Goal: Task Accomplishment & Management: Use online tool/utility

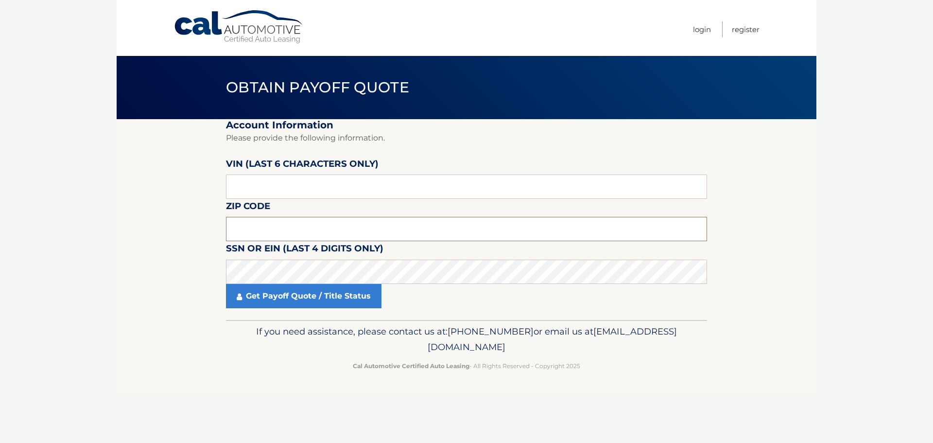
click at [268, 221] on input "text" at bounding box center [466, 229] width 481 height 24
type input "11784"
click at [248, 186] on input "text" at bounding box center [466, 186] width 481 height 24
type input "052898"
click button "For Originating Dealer" at bounding box center [0, 0] width 0 height 0
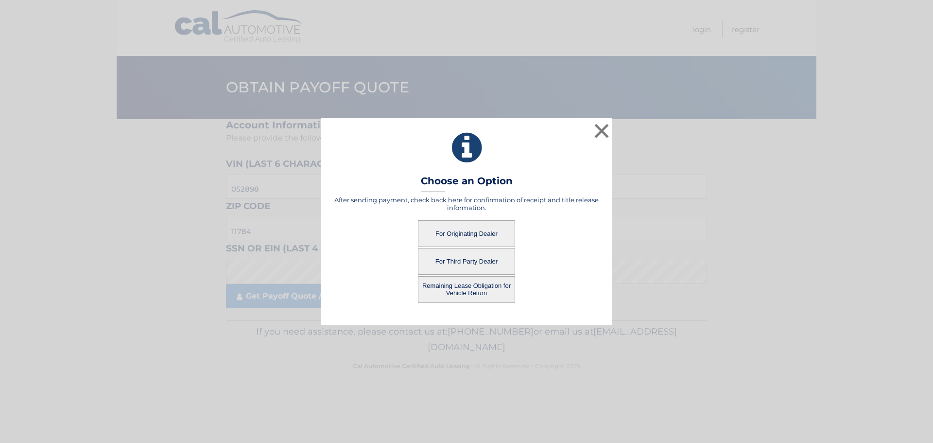
click at [457, 234] on button "For Originating Dealer" at bounding box center [466, 233] width 97 height 27
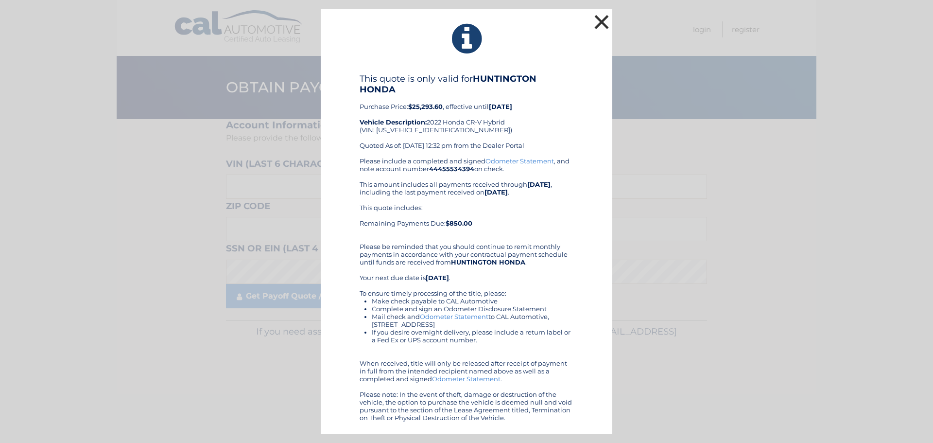
click at [593, 26] on button "×" at bounding box center [601, 21] width 19 height 19
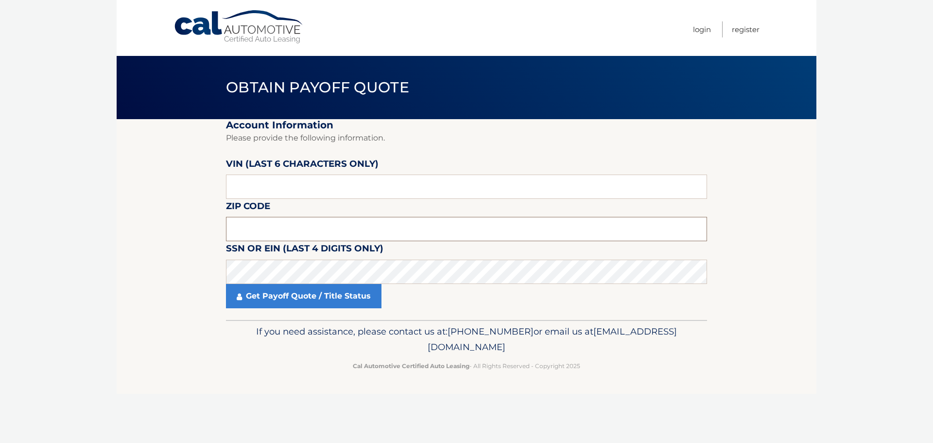
click at [328, 228] on input "text" at bounding box center [466, 229] width 481 height 24
type input "11784"
click at [263, 191] on input "text" at bounding box center [466, 186] width 481 height 24
type input "052898"
click button "For Originating Dealer" at bounding box center [0, 0] width 0 height 0
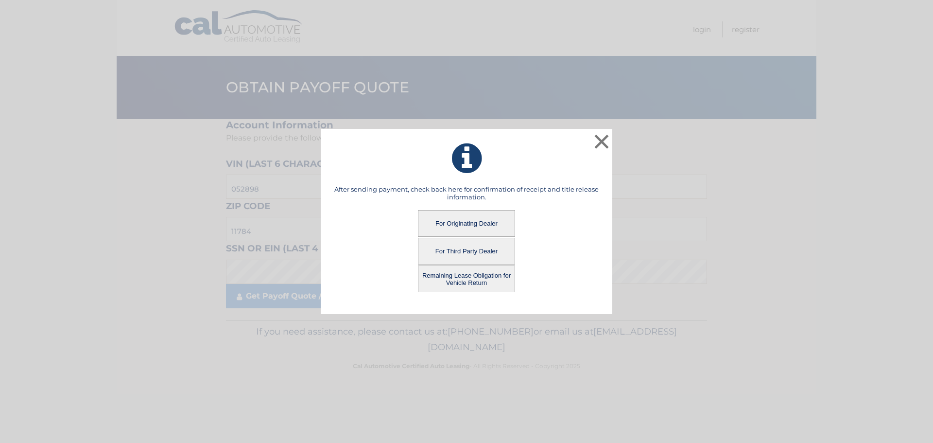
click at [484, 281] on button "Remaining Lease Obligation for Vehicle Return" at bounding box center [466, 278] width 97 height 27
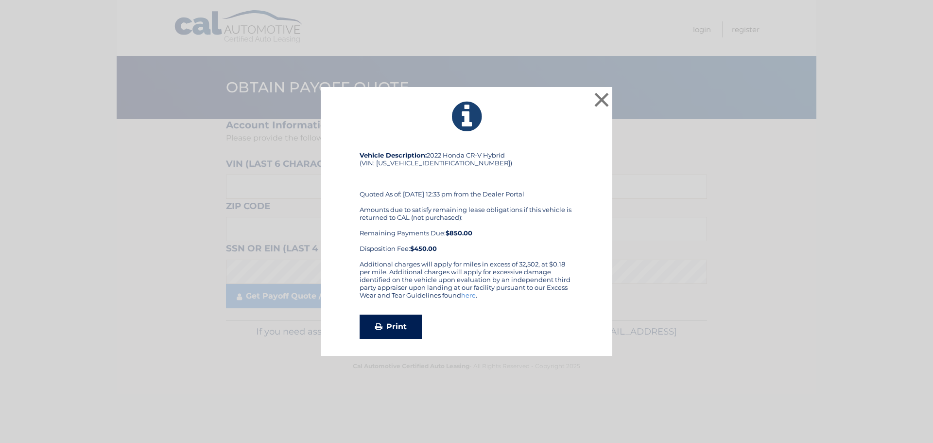
click at [387, 319] on link "Print" at bounding box center [391, 326] width 62 height 24
click at [604, 103] on button "×" at bounding box center [601, 99] width 19 height 19
